Goal: Use online tool/utility: Utilize a website feature to perform a specific function

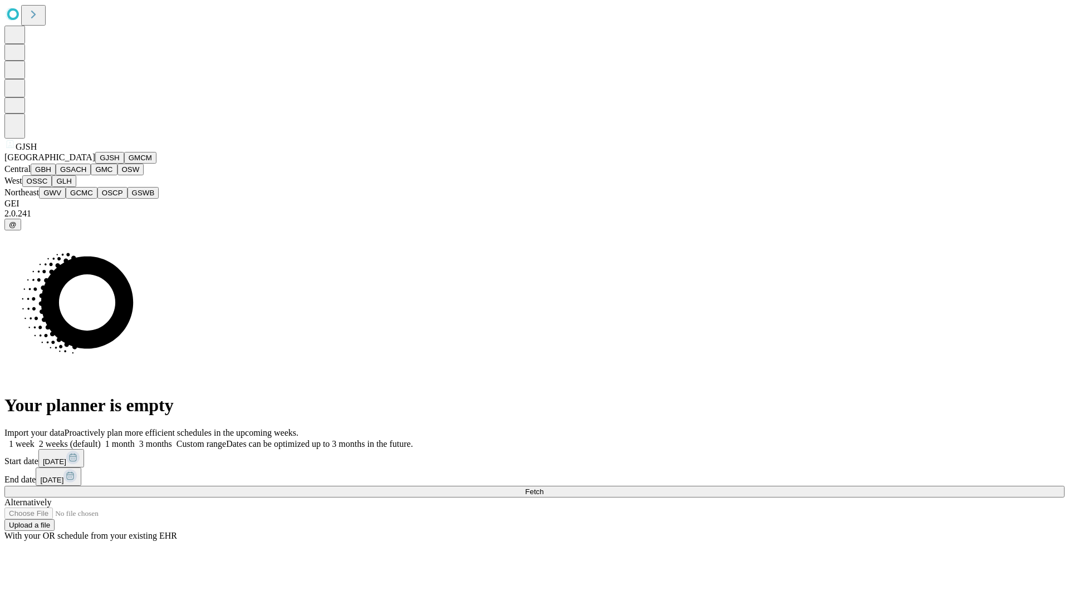
click at [95, 164] on button "GJSH" at bounding box center [109, 158] width 29 height 12
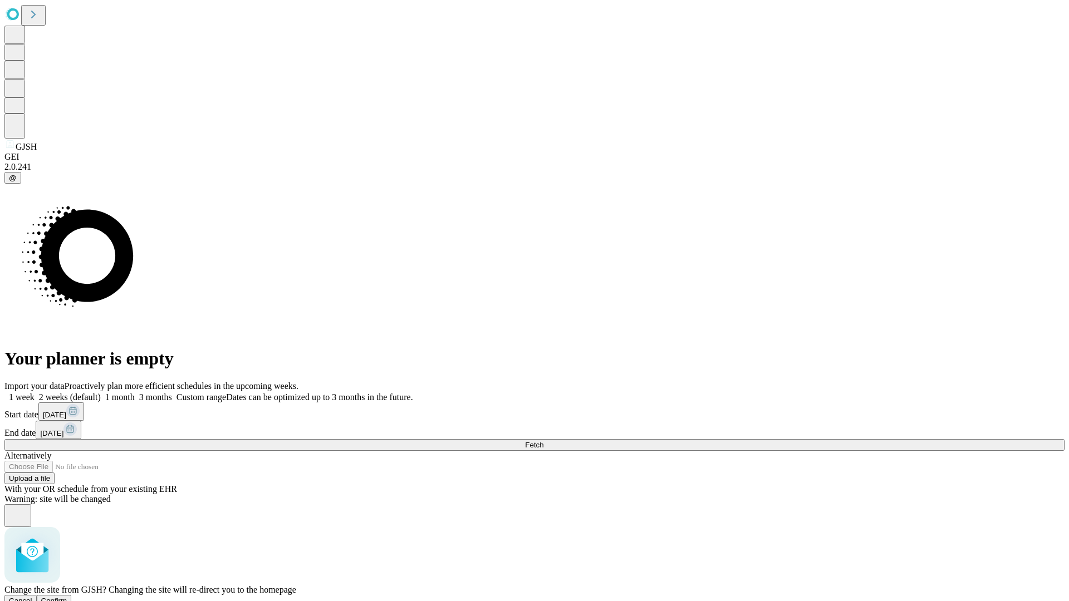
click at [67, 597] on span "Confirm" at bounding box center [54, 601] width 26 height 8
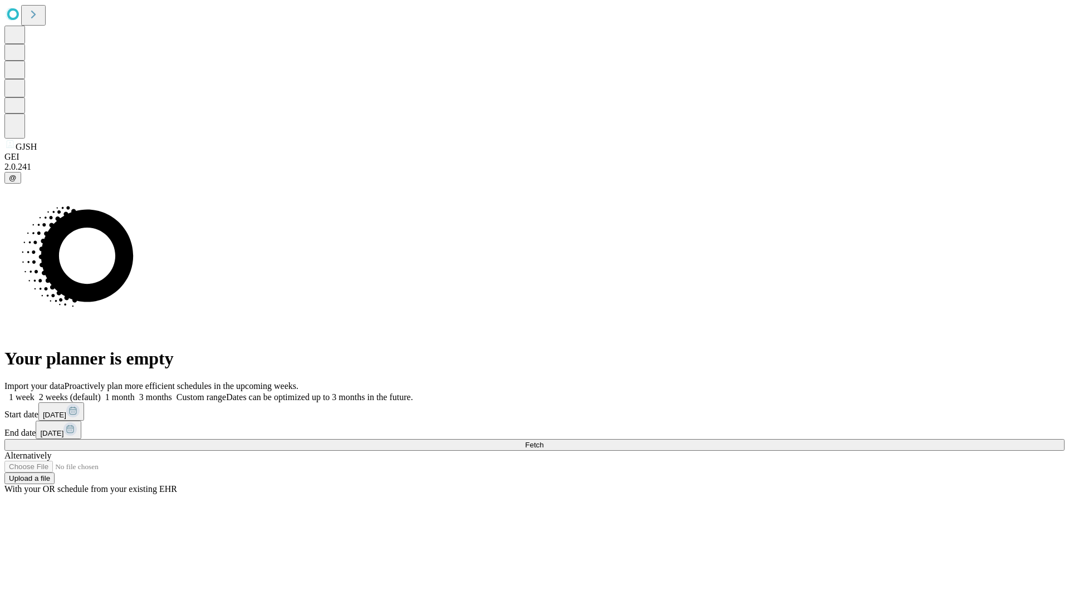
click at [135, 393] on label "1 month" at bounding box center [118, 397] width 34 height 9
click at [543, 441] on span "Fetch" at bounding box center [534, 445] width 18 height 8
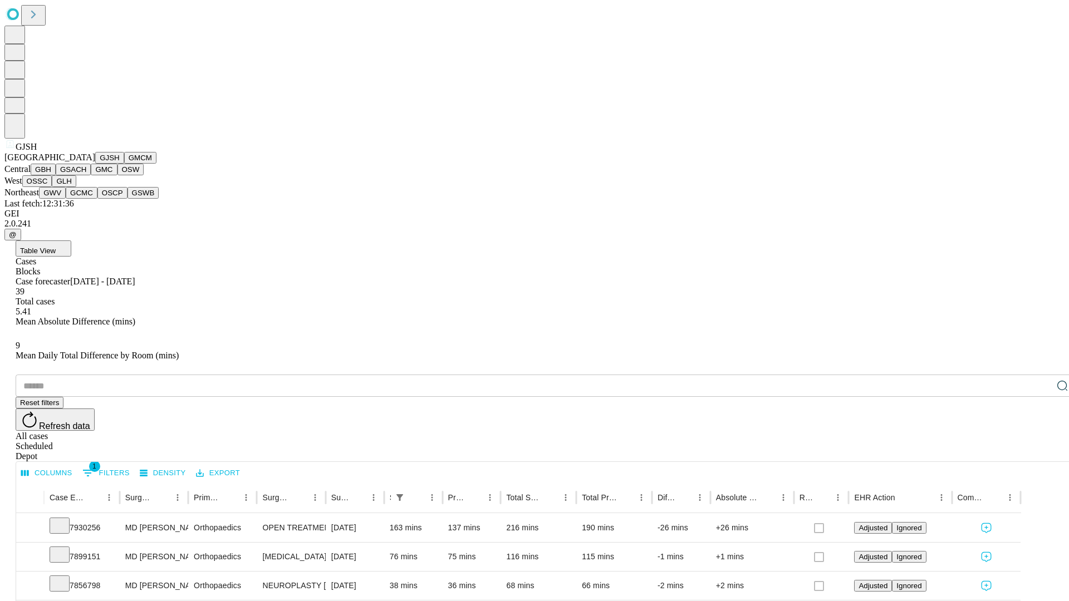
click at [124, 164] on button "GMCM" at bounding box center [140, 158] width 32 height 12
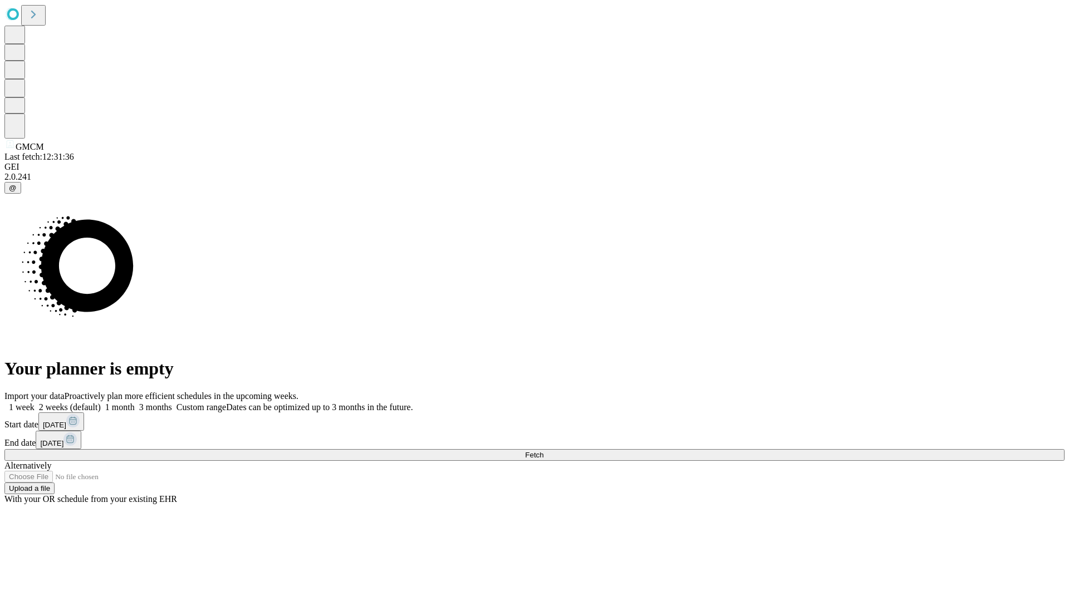
click at [543, 451] on span "Fetch" at bounding box center [534, 455] width 18 height 8
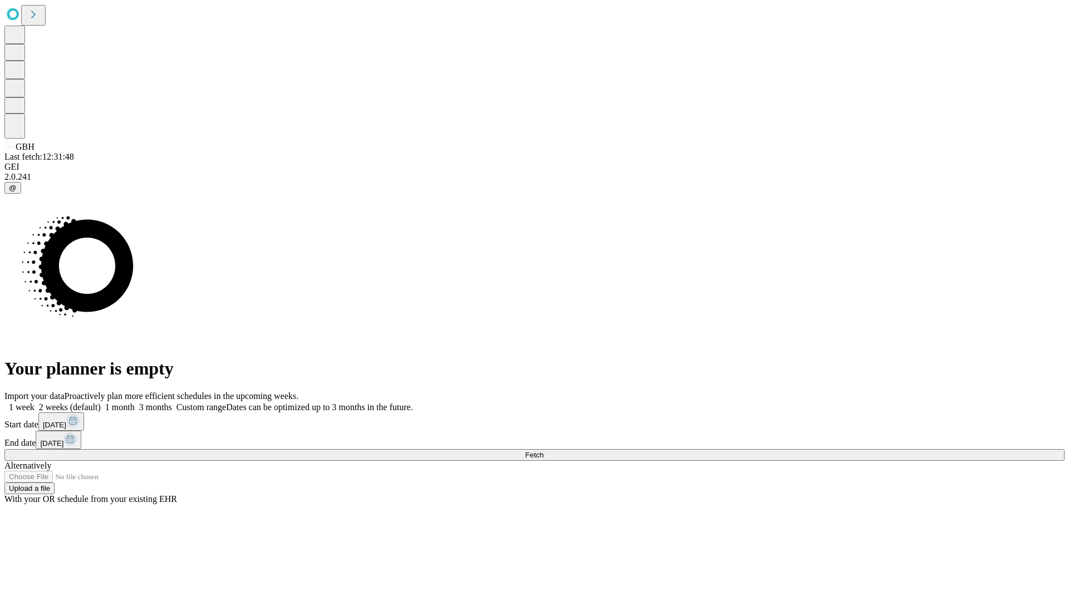
click at [135, 403] on label "1 month" at bounding box center [118, 407] width 34 height 9
click at [543, 451] on span "Fetch" at bounding box center [534, 455] width 18 height 8
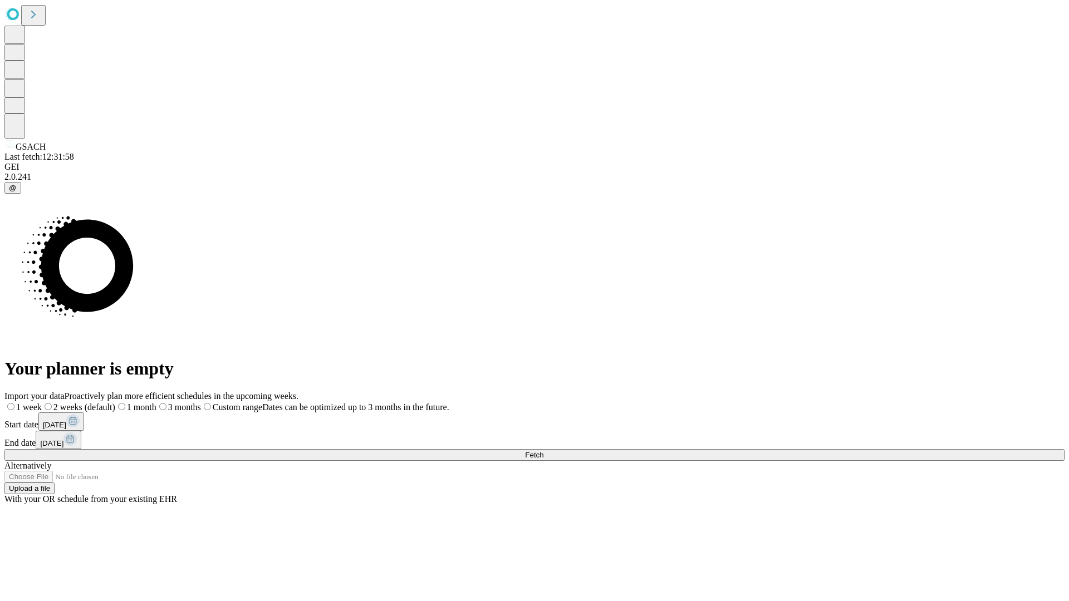
click at [156, 403] on label "1 month" at bounding box center [135, 407] width 41 height 9
click at [543, 451] on span "Fetch" at bounding box center [534, 455] width 18 height 8
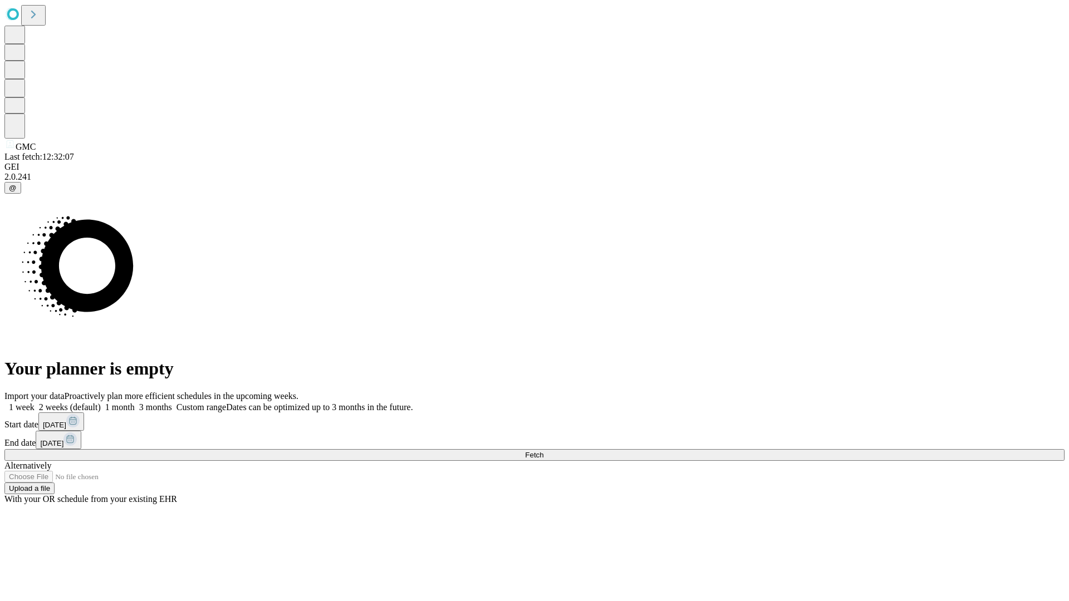
click at [543, 451] on span "Fetch" at bounding box center [534, 455] width 18 height 8
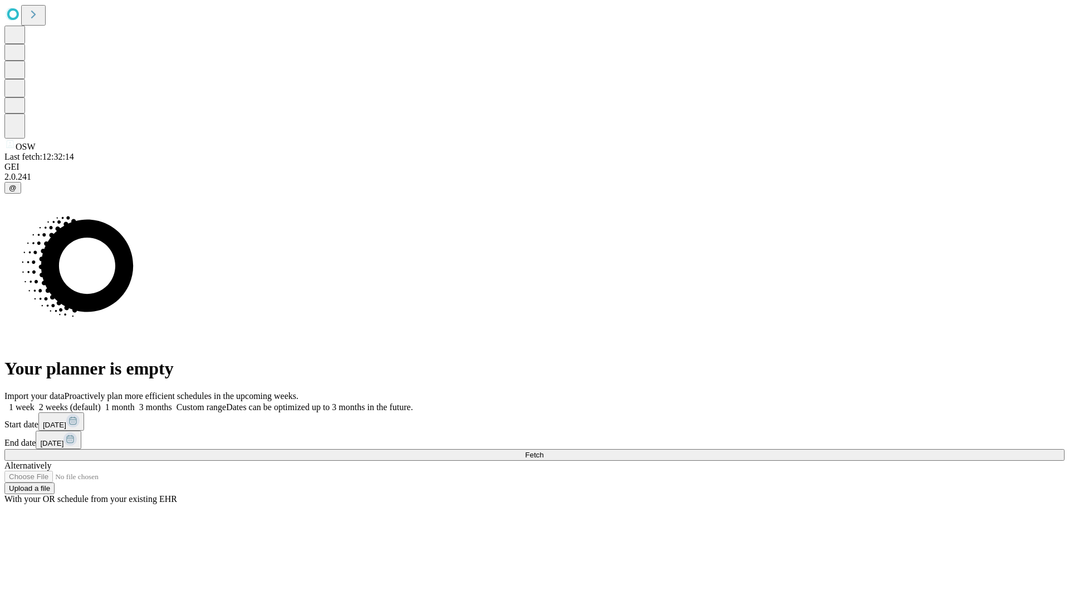
click at [135, 403] on label "1 month" at bounding box center [118, 407] width 34 height 9
click at [543, 451] on span "Fetch" at bounding box center [534, 455] width 18 height 8
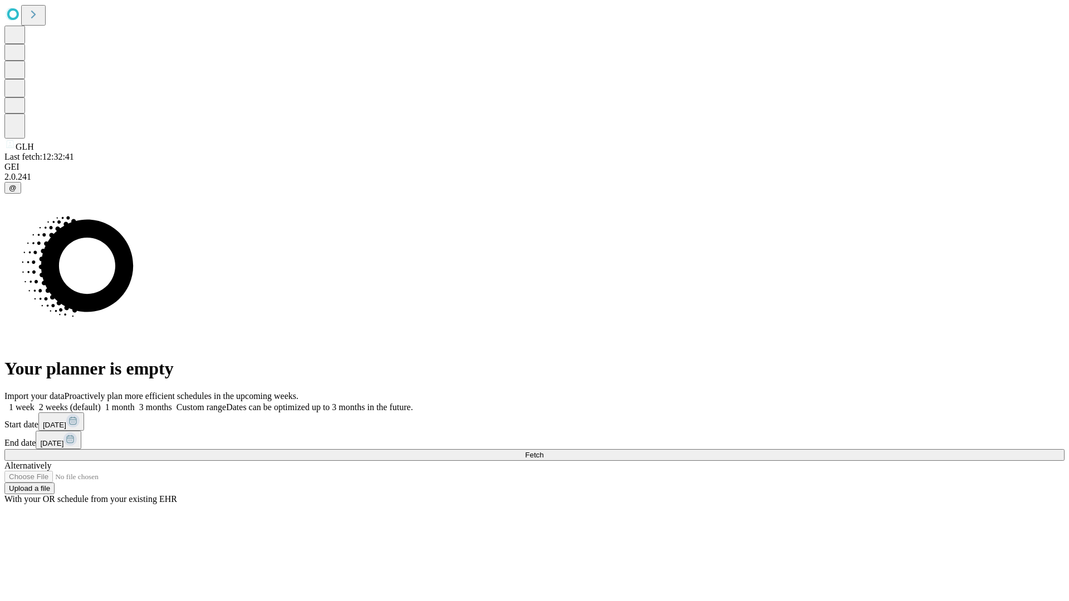
click at [135, 403] on label "1 month" at bounding box center [118, 407] width 34 height 9
click at [543, 451] on span "Fetch" at bounding box center [534, 455] width 18 height 8
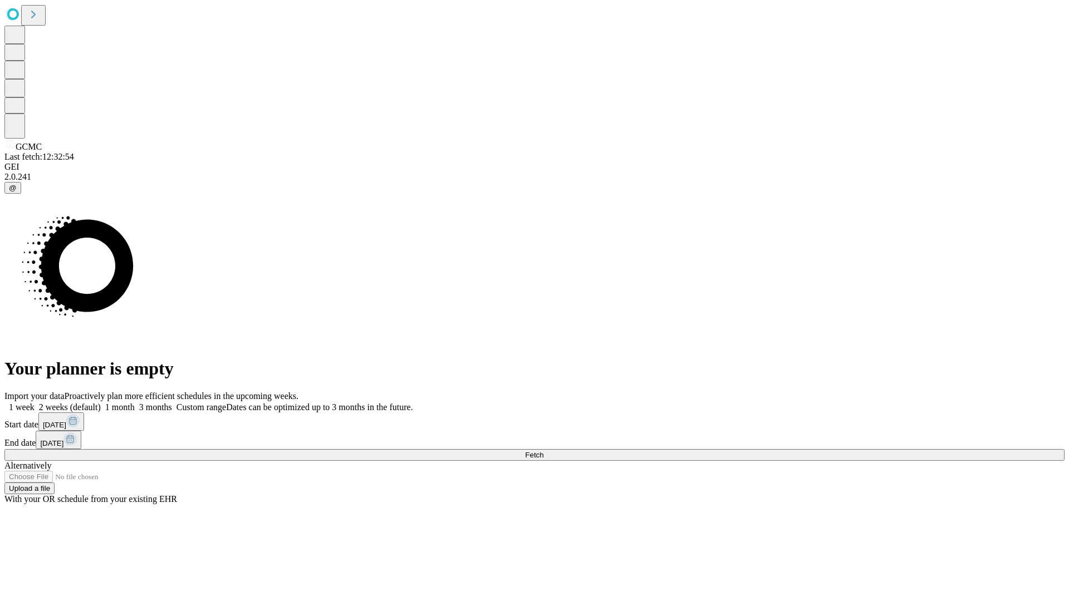
click at [543, 451] on span "Fetch" at bounding box center [534, 455] width 18 height 8
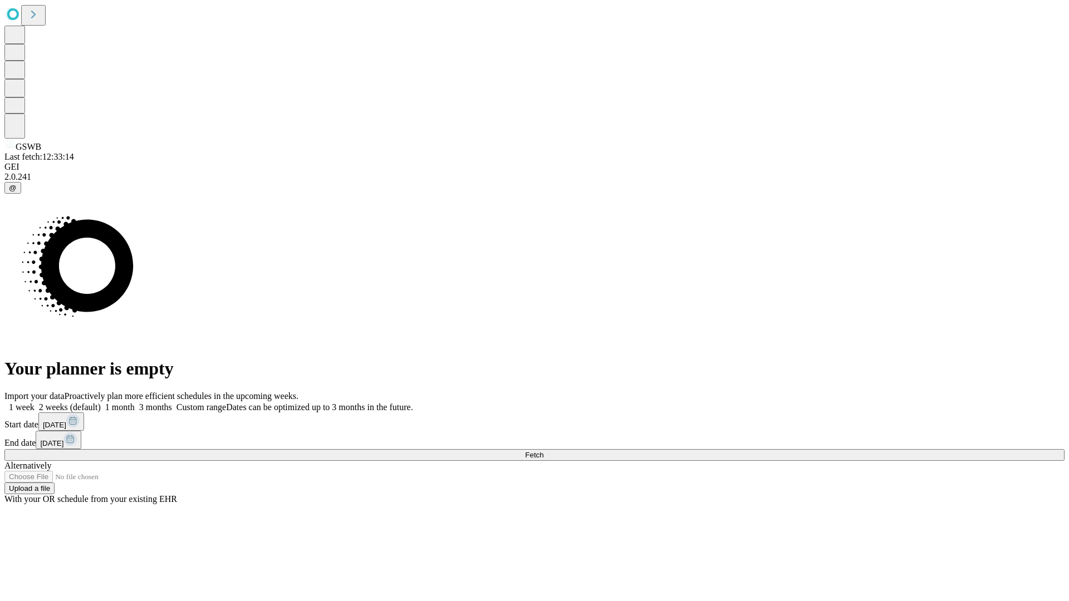
click at [135, 403] on label "1 month" at bounding box center [118, 407] width 34 height 9
click at [543, 451] on span "Fetch" at bounding box center [534, 455] width 18 height 8
